Goal: Find specific page/section: Find specific page/section

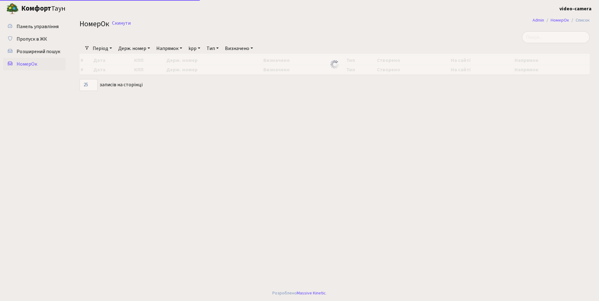
select select "25"
click at [41, 53] on span "Розширений пошук" at bounding box center [39, 51] width 44 height 7
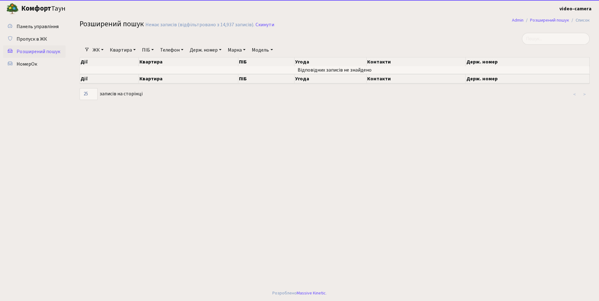
select select "25"
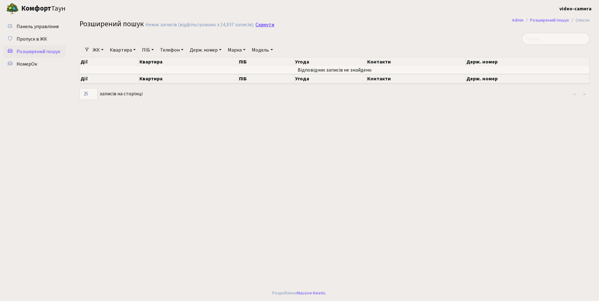
click at [266, 25] on link "Скинути" at bounding box center [265, 25] width 19 height 6
select select "25"
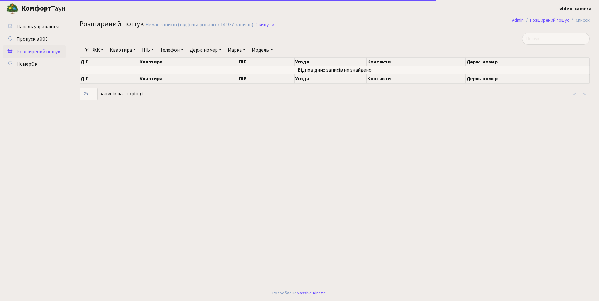
click at [203, 50] on link "Держ. номер" at bounding box center [205, 50] width 37 height 11
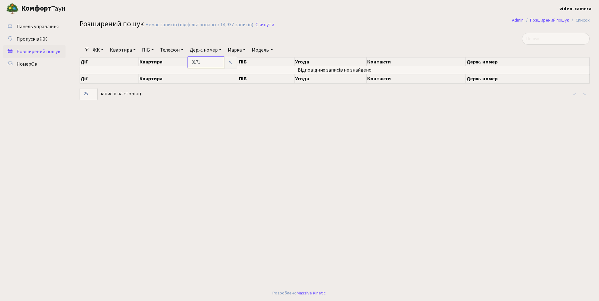
type input "0171"
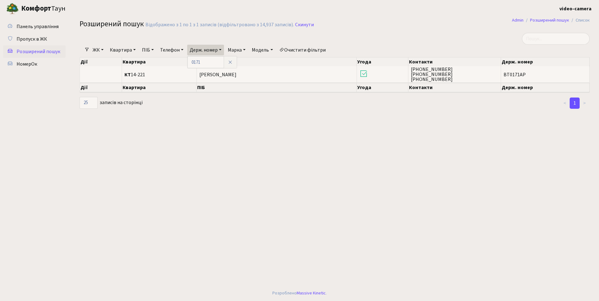
click at [195, 135] on main "Admin Розширений пошук Список Розширений пошук Відображено з 1 по 1 з 1 записів…" at bounding box center [334, 151] width 529 height 268
click at [303, 24] on link "Скинути" at bounding box center [304, 25] width 19 height 6
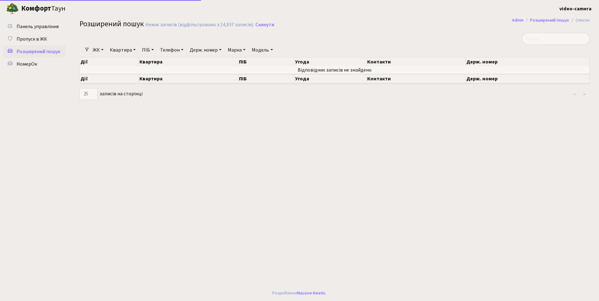
select select "25"
click at [26, 61] on span "НомерОк" at bounding box center [27, 64] width 21 height 7
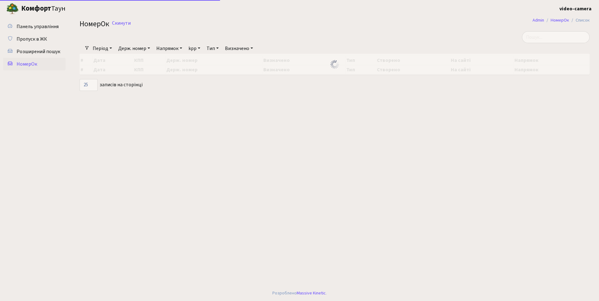
select select "25"
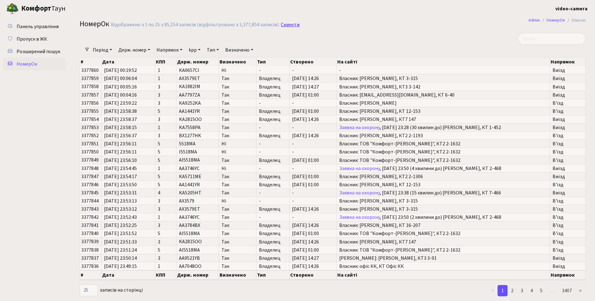
click at [287, 23] on link "Скинути" at bounding box center [290, 25] width 19 height 6
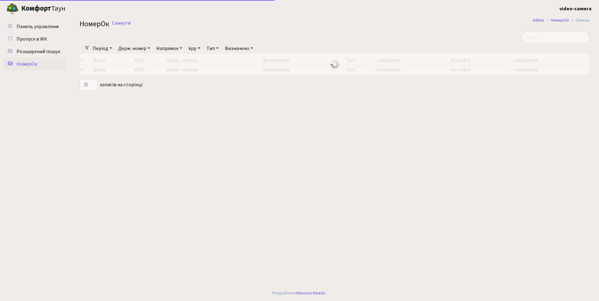
select select "25"
click at [30, 40] on span "Пропуск в ЖК" at bounding box center [32, 39] width 31 height 7
select select "25"
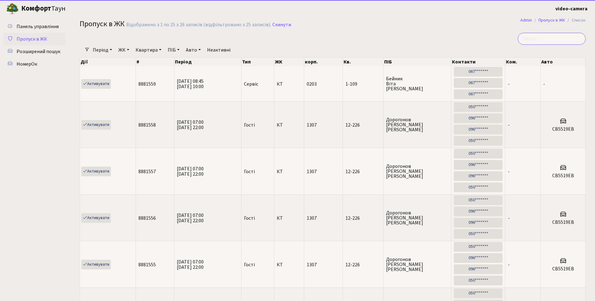
click at [569, 37] on input "search" at bounding box center [551, 39] width 68 height 12
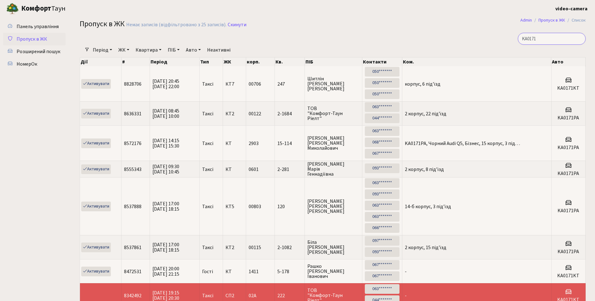
click at [558, 37] on input "KA0171" at bounding box center [551, 39] width 68 height 12
type input "KA0171MC"
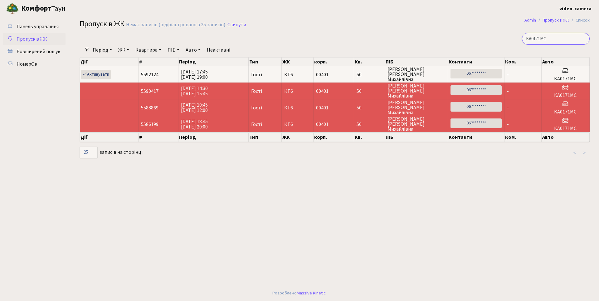
click at [583, 37] on input "KA0171MC" at bounding box center [556, 39] width 68 height 12
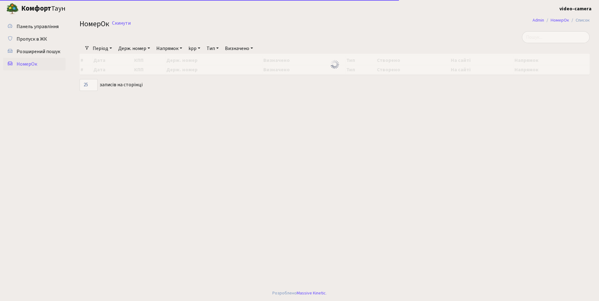
select select "25"
click at [28, 62] on span "НомерОк" at bounding box center [27, 64] width 21 height 7
select select "25"
click at [543, 37] on input "search" at bounding box center [556, 37] width 68 height 12
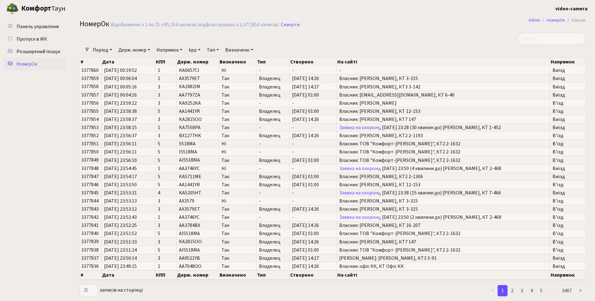
click at [560, 45] on div "Період [DATE] - [DATE] Держ. номер Напрямок - В'їзд [GEOGRAPHIC_DATA] kpp - 1 2…" at bounding box center [335, 50] width 491 height 11
click at [559, 38] on input "search" at bounding box center [551, 39] width 68 height 12
